Goal: Task Accomplishment & Management: Use online tool/utility

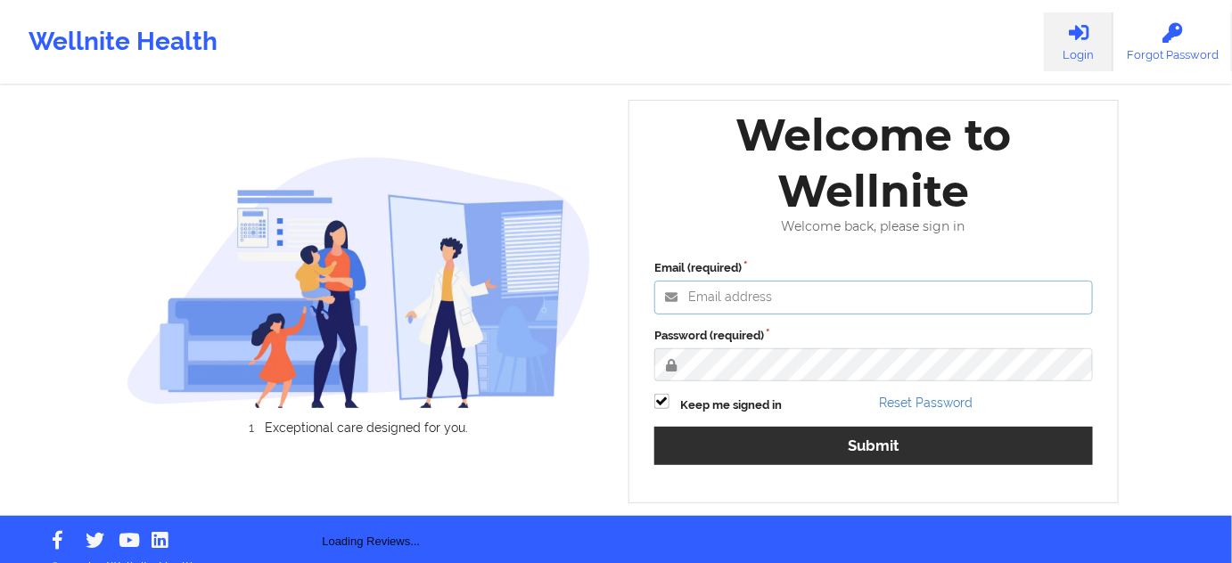
type input "[PERSON_NAME][EMAIL_ADDRESS][PERSON_NAME][DOMAIN_NAME]"
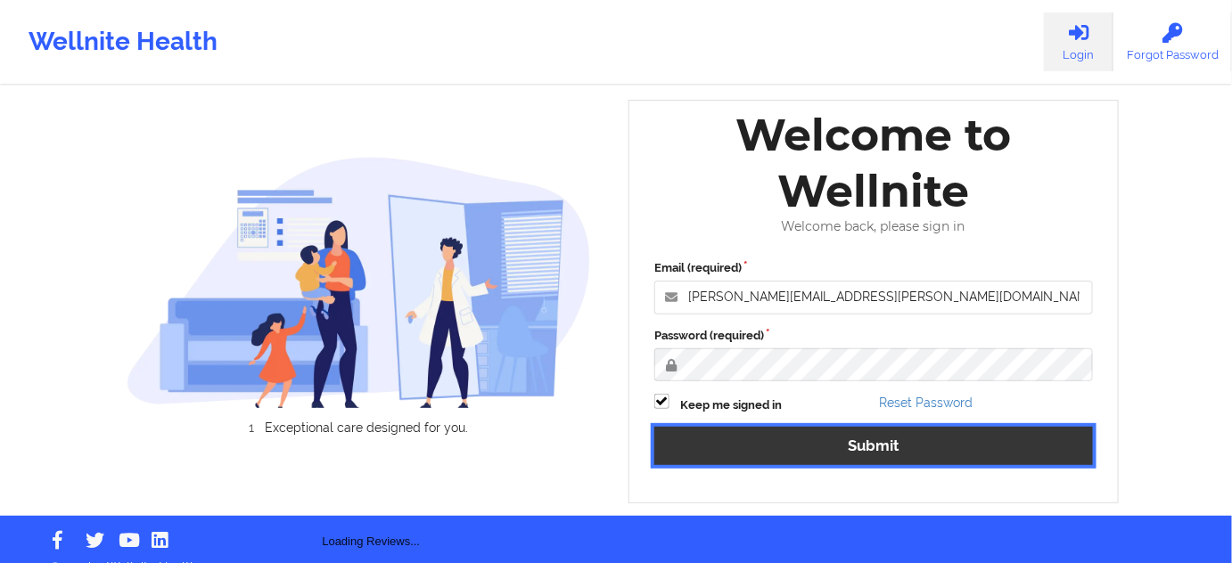
click at [757, 459] on button "Submit" at bounding box center [873, 446] width 438 height 38
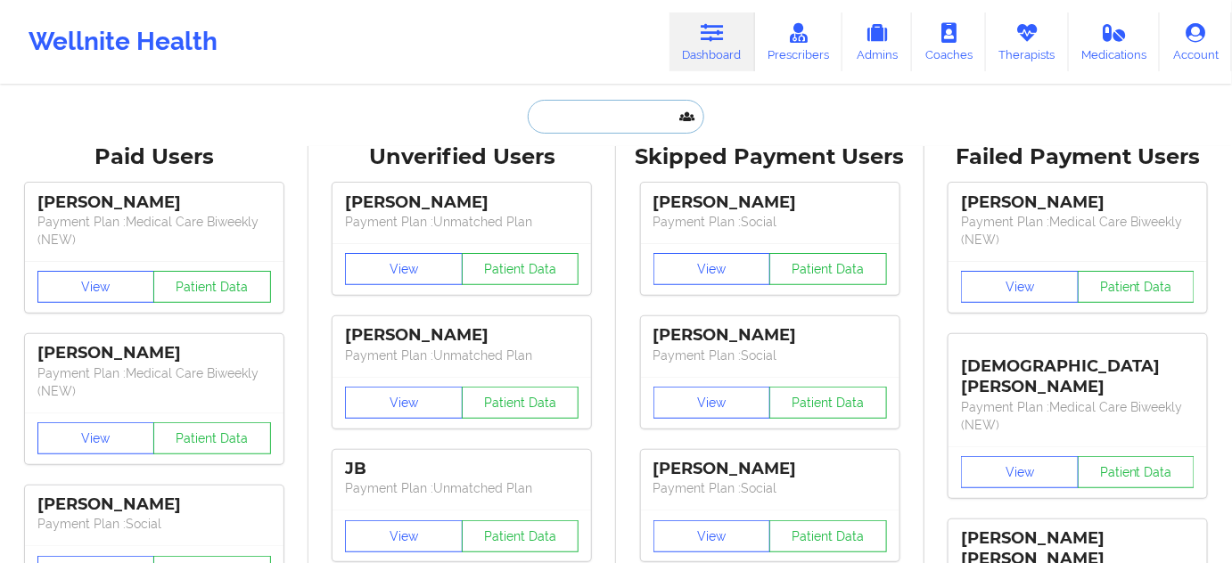
click at [578, 123] on input "text" at bounding box center [616, 117] width 176 height 34
paste input "[PERSON_NAME]"
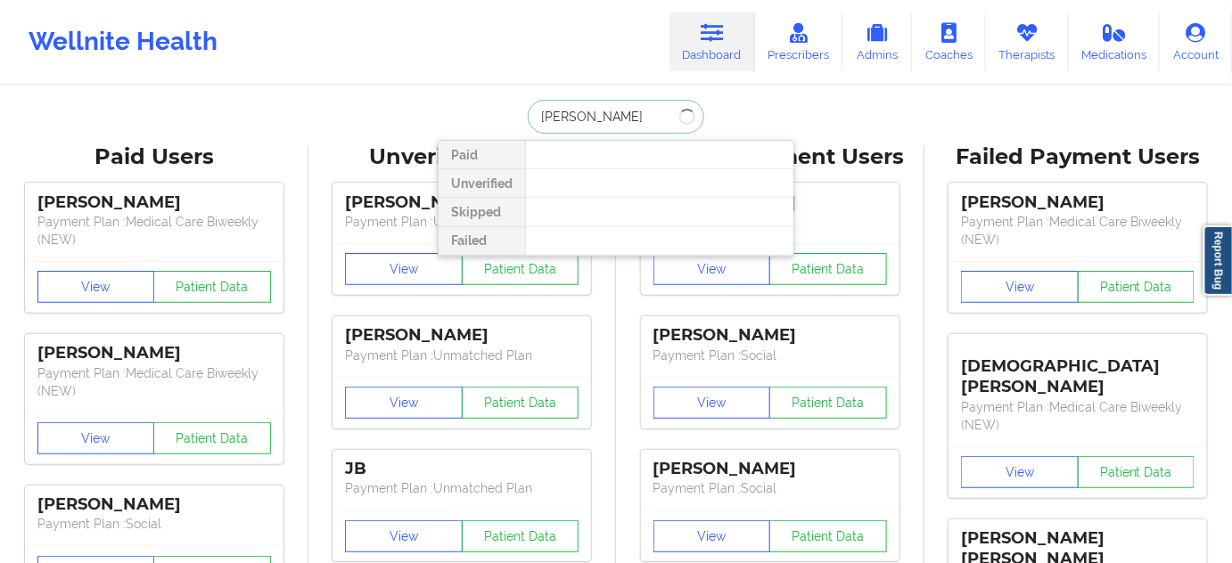
type input "[PERSON_NAME]"
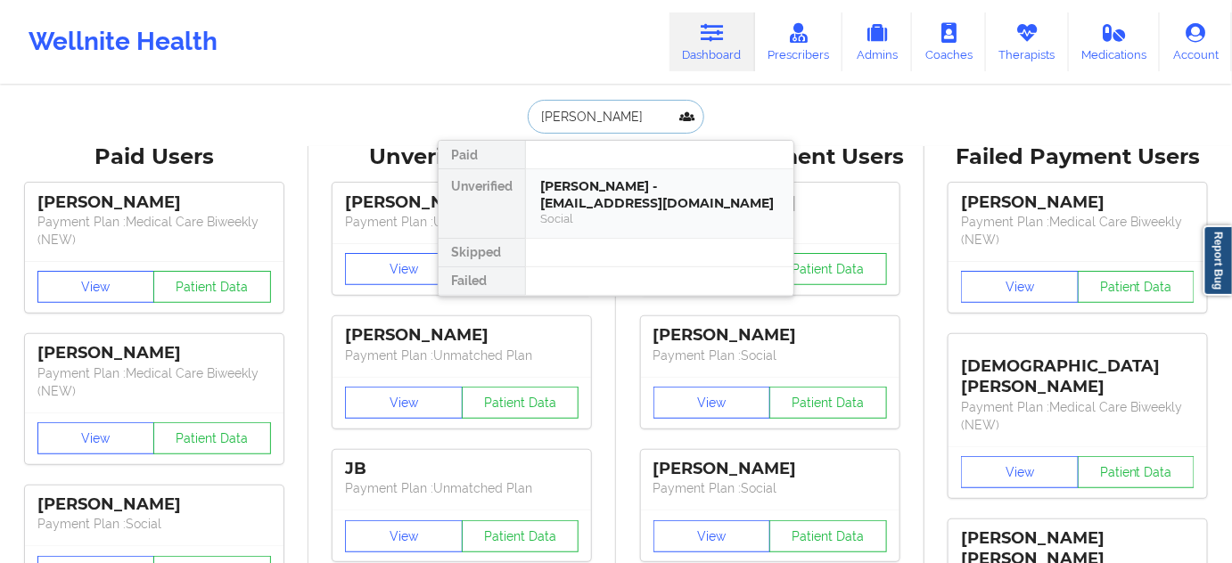
click at [573, 201] on div "[PERSON_NAME] - [EMAIL_ADDRESS][DOMAIN_NAME]" at bounding box center [659, 194] width 239 height 33
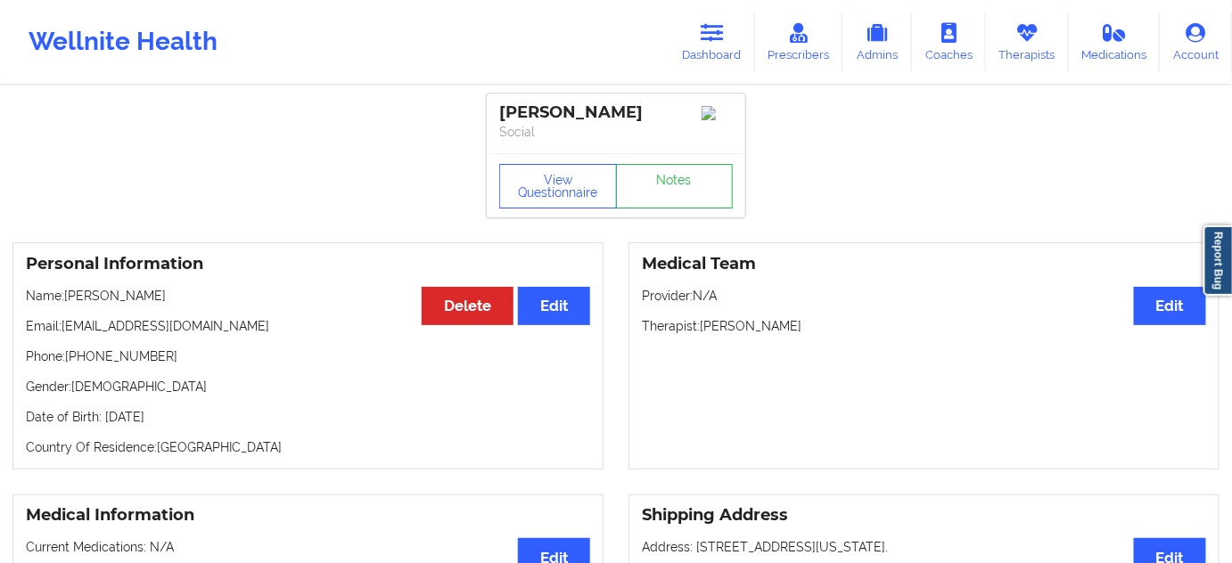
click at [614, 120] on div "[PERSON_NAME]" at bounding box center [615, 112] width 233 height 20
click at [614, 119] on div "[PERSON_NAME]" at bounding box center [615, 112] width 233 height 20
copy div "[PERSON_NAME]"
drag, startPoint x: 497, startPoint y: 110, endPoint x: 491, endPoint y: 64, distance: 45.9
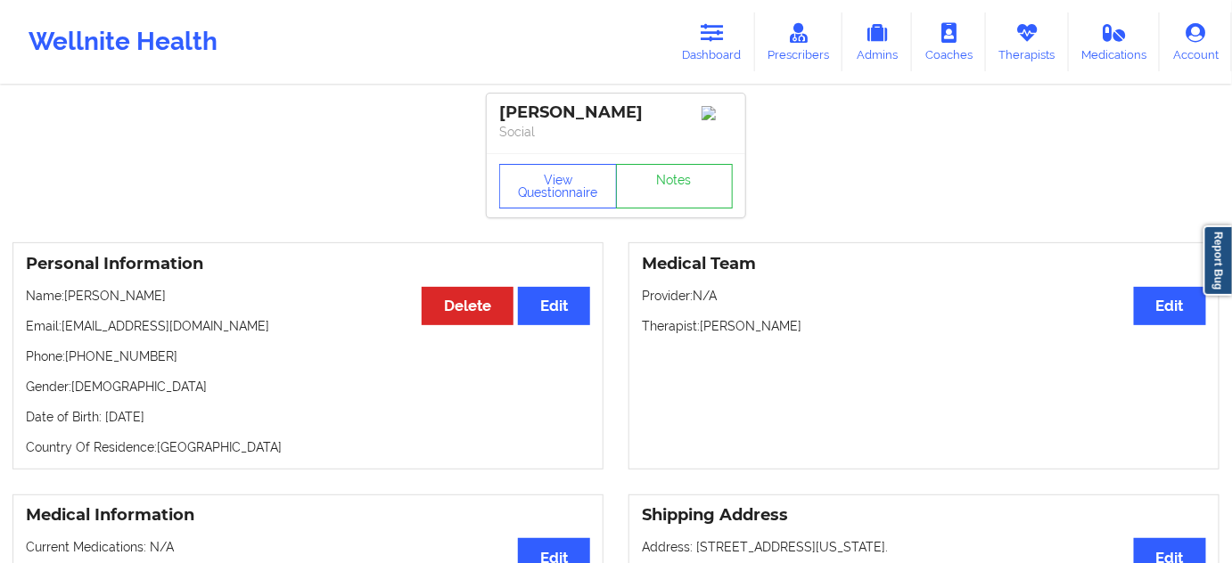
click at [687, 116] on div "[PERSON_NAME] Social" at bounding box center [616, 124] width 258 height 60
copy div "[PERSON_NAME]"
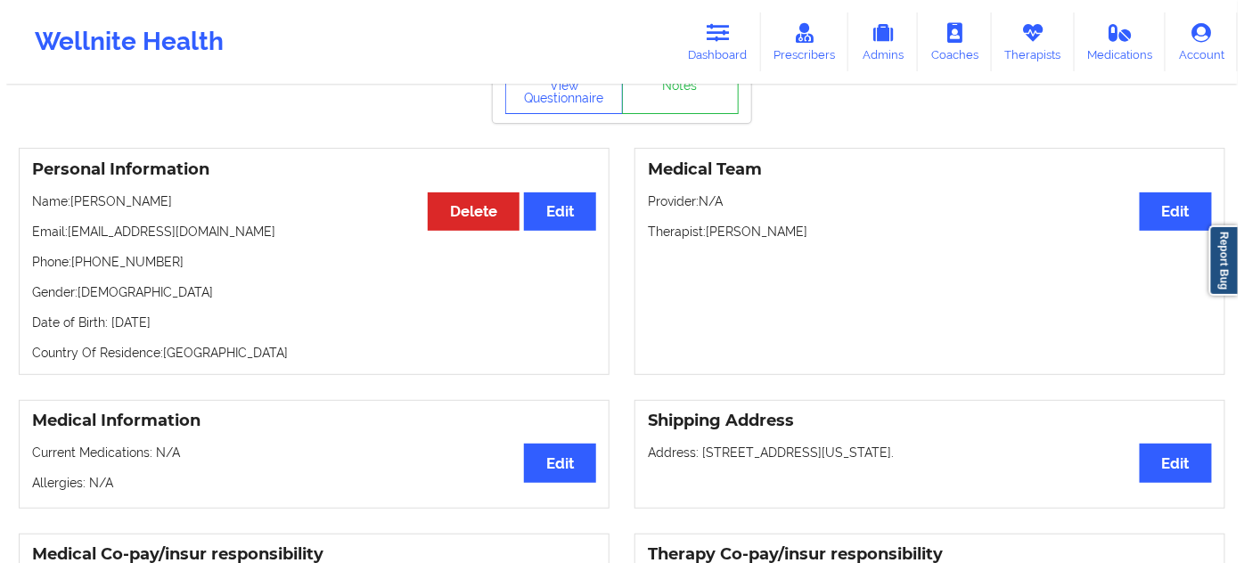
scroll to position [26, 0]
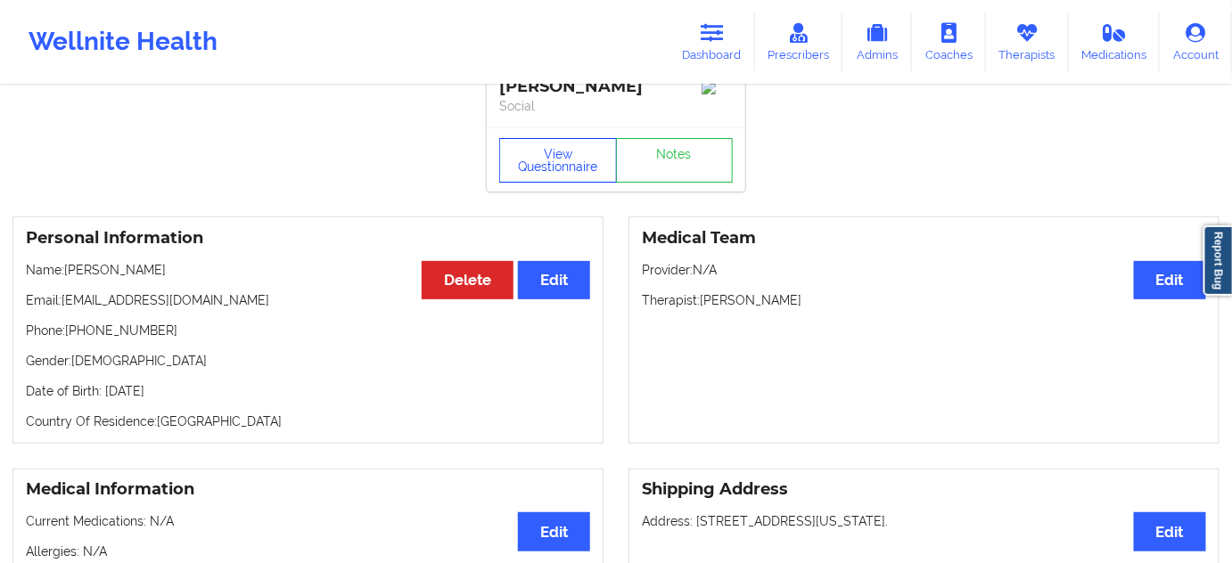
click at [582, 173] on button "View Questionnaire" at bounding box center [558, 160] width 118 height 45
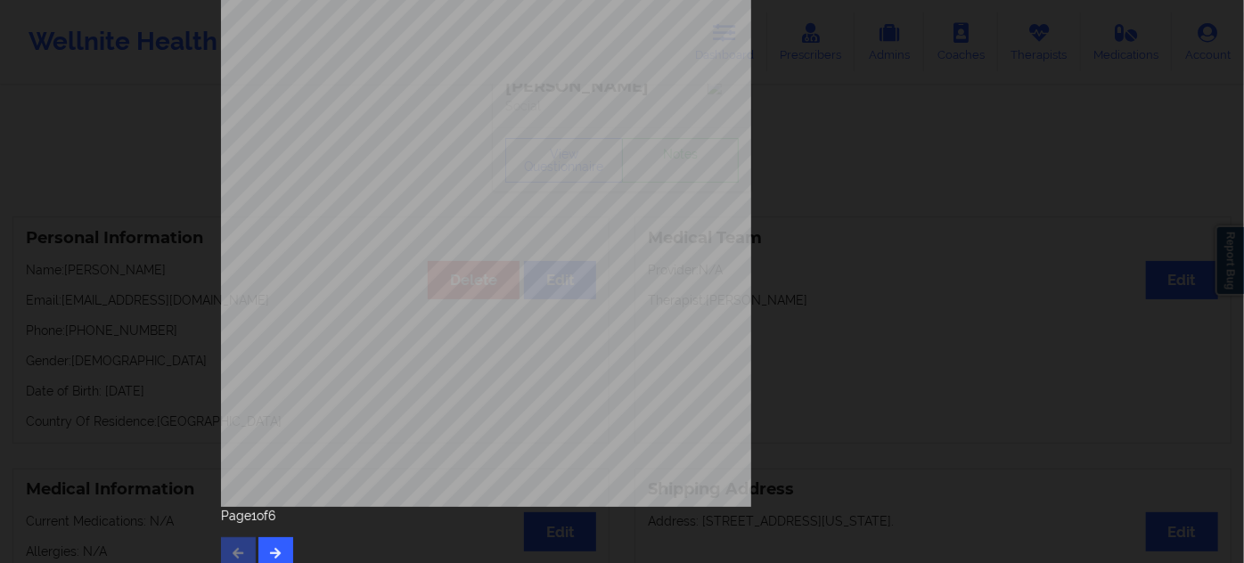
scroll to position [287, 0]
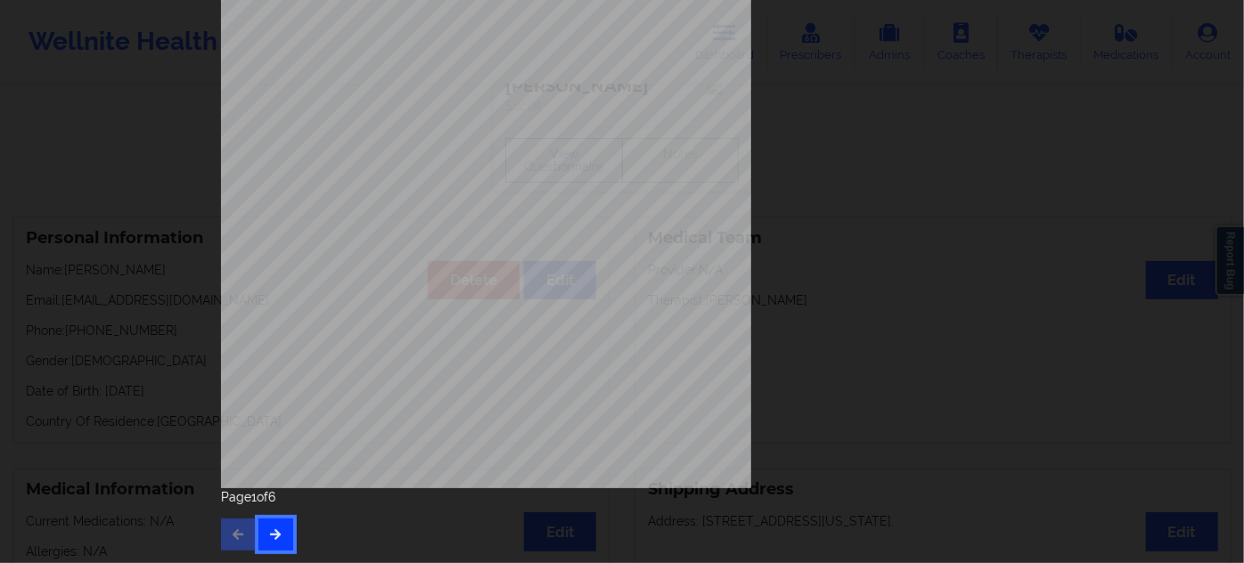
click at [268, 539] on icon "button" at bounding box center [275, 533] width 15 height 11
click at [283, 529] on button "button" at bounding box center [275, 535] width 35 height 32
click at [292, 523] on div "Page 4 of 6" at bounding box center [622, 519] width 802 height 62
click at [280, 541] on button "button" at bounding box center [275, 535] width 35 height 32
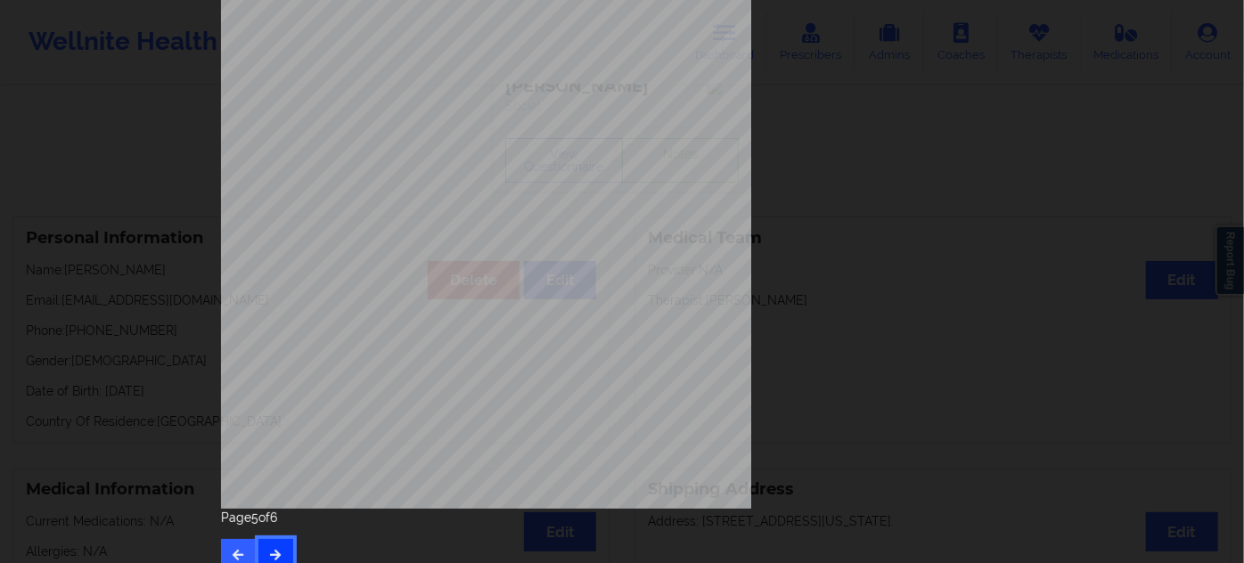
scroll to position [270, 0]
